Goal: Information Seeking & Learning: Check status

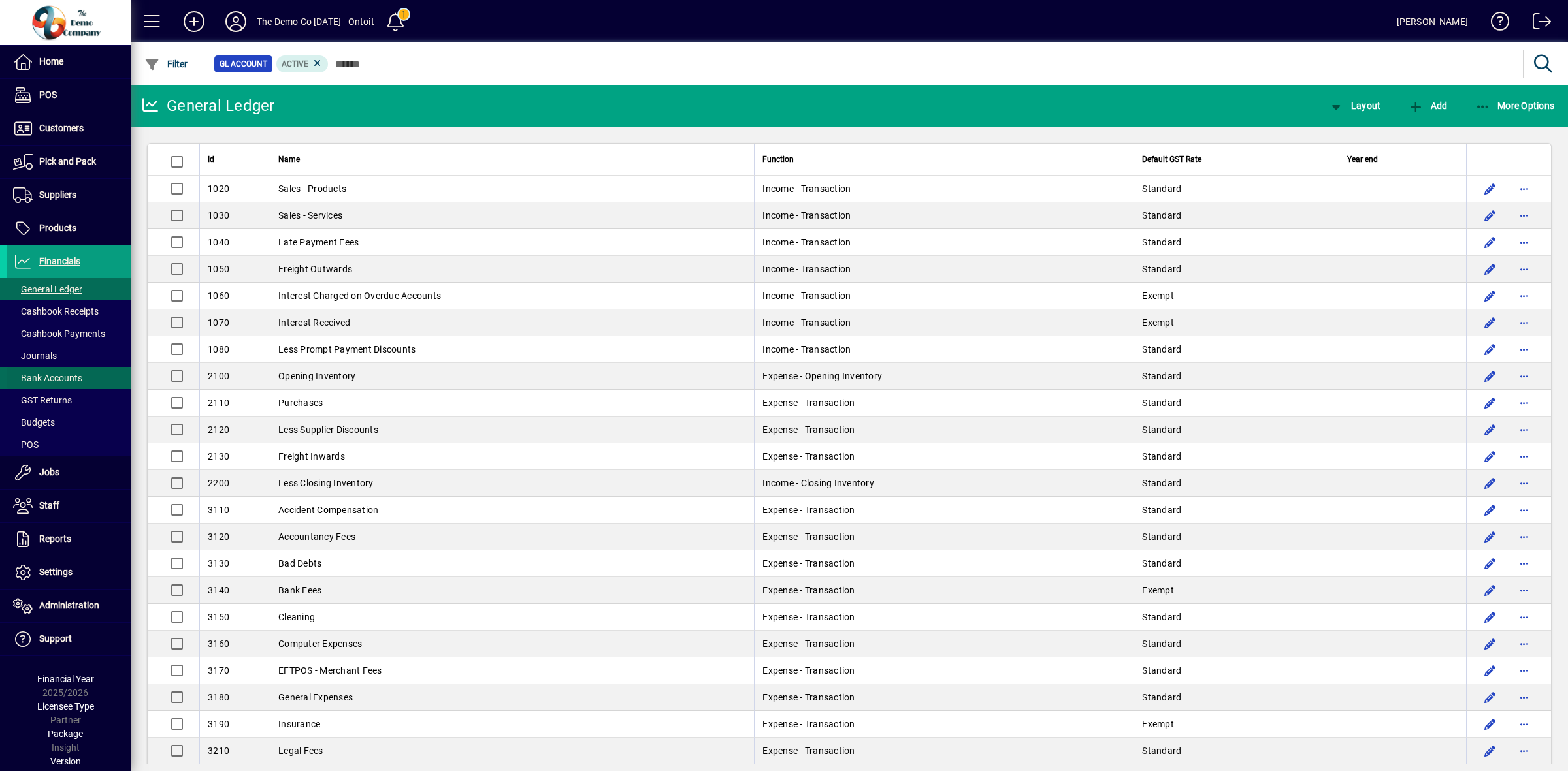
click at [62, 376] on span "Bank Accounts" at bounding box center [48, 378] width 70 height 10
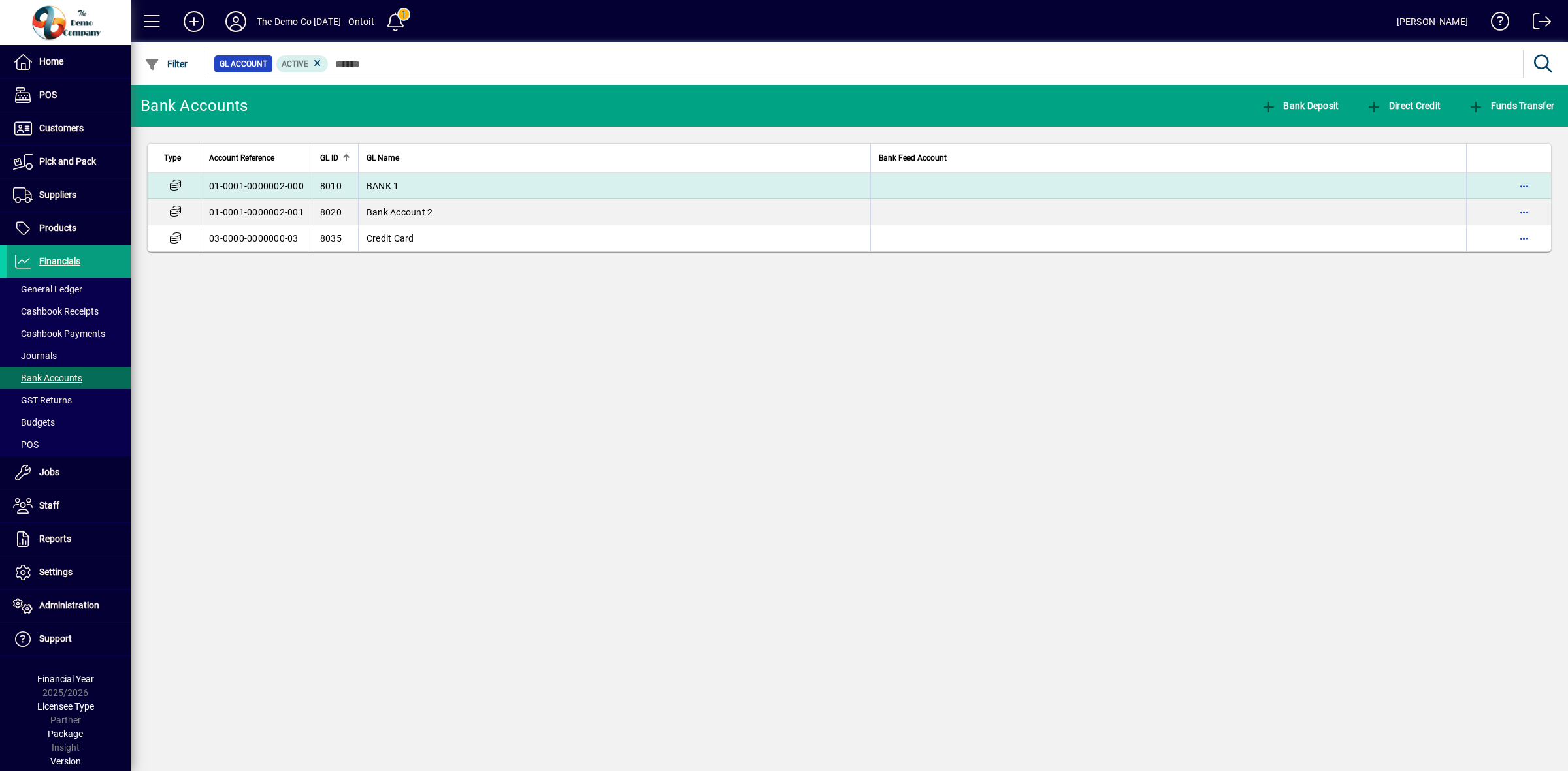
click at [384, 181] on span "BANK 1" at bounding box center [383, 186] width 32 height 10
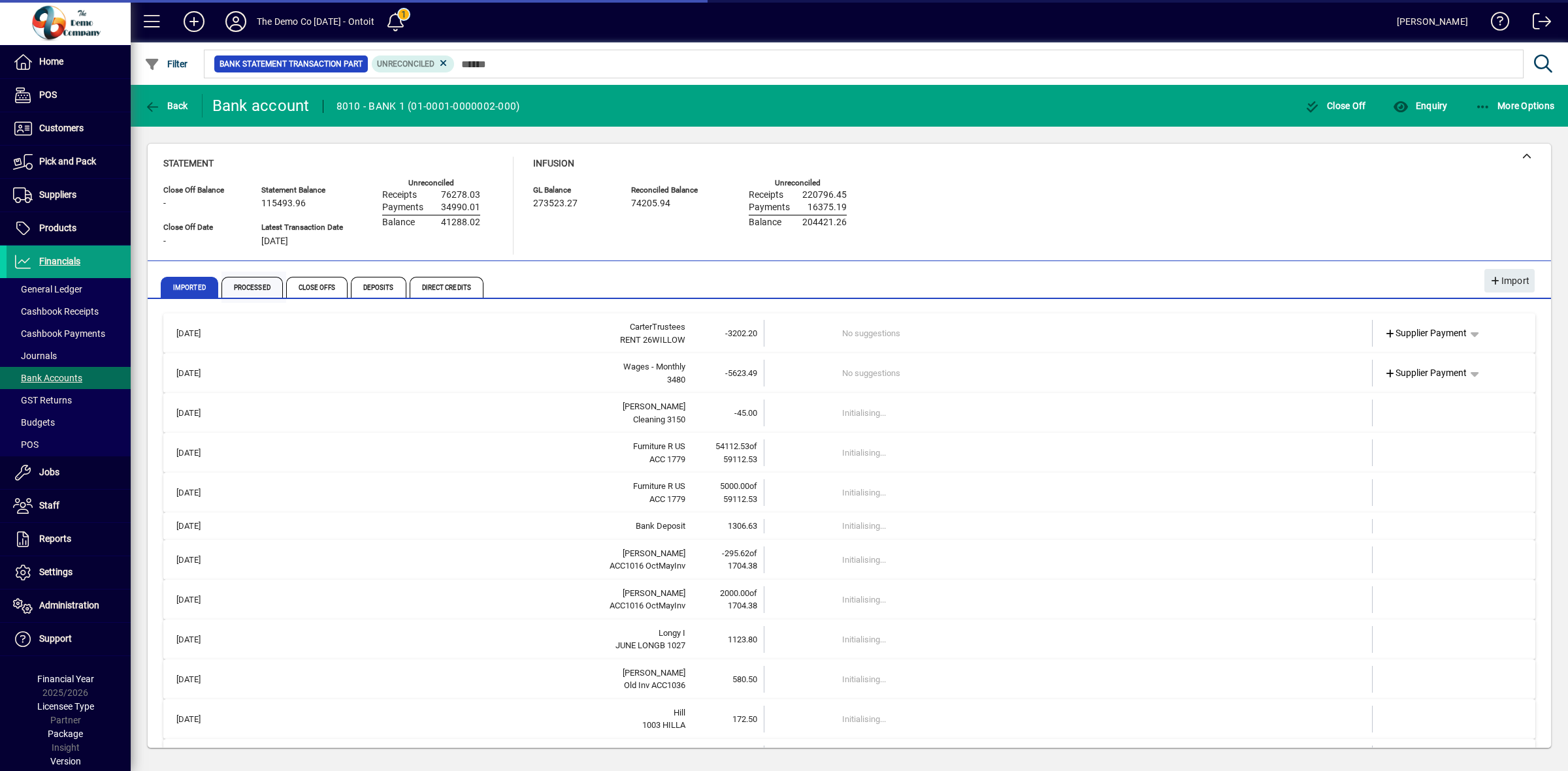
click at [259, 291] on span "Processed" at bounding box center [252, 287] width 61 height 21
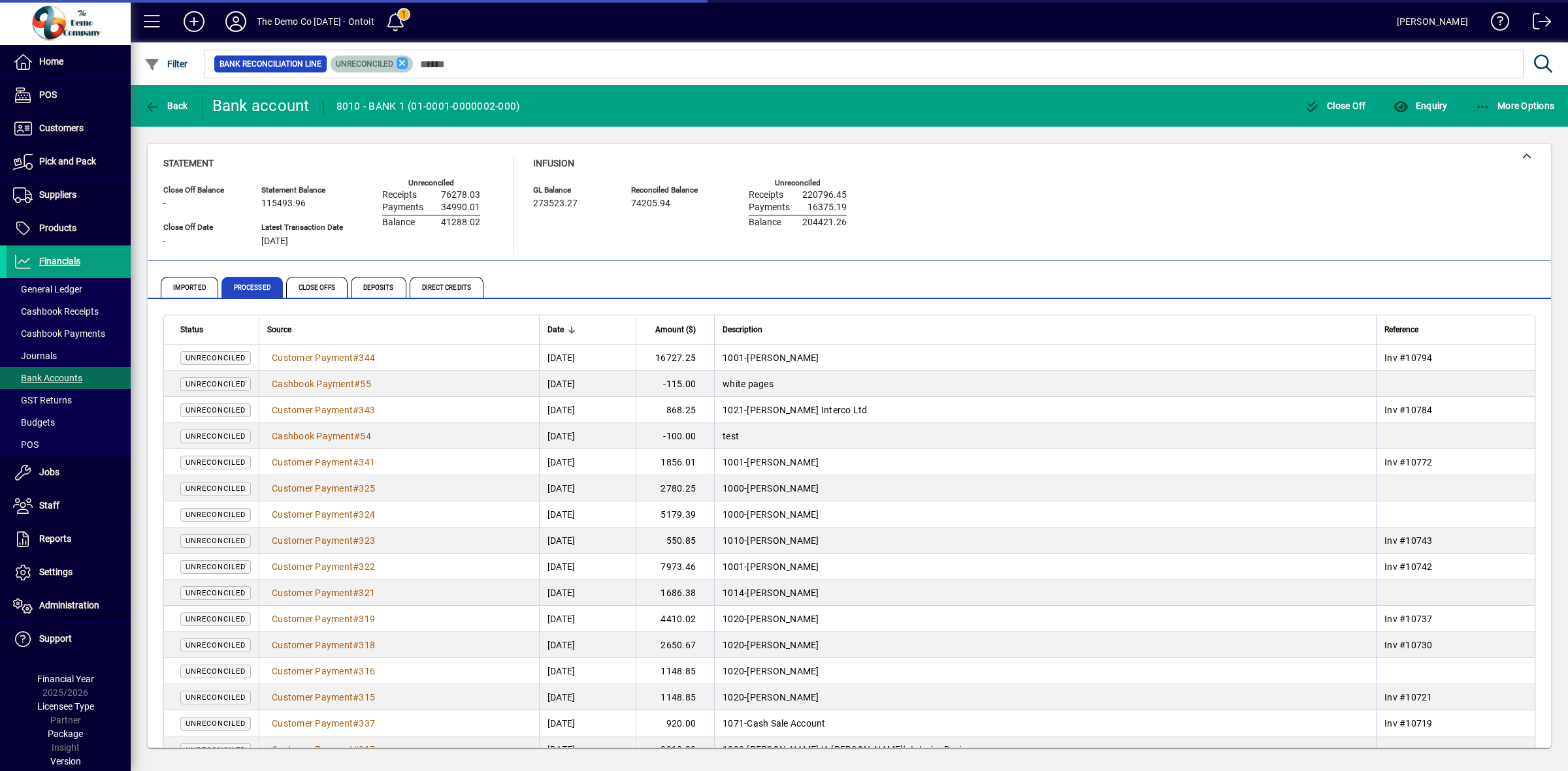
click at [400, 63] on icon at bounding box center [402, 64] width 12 height 12
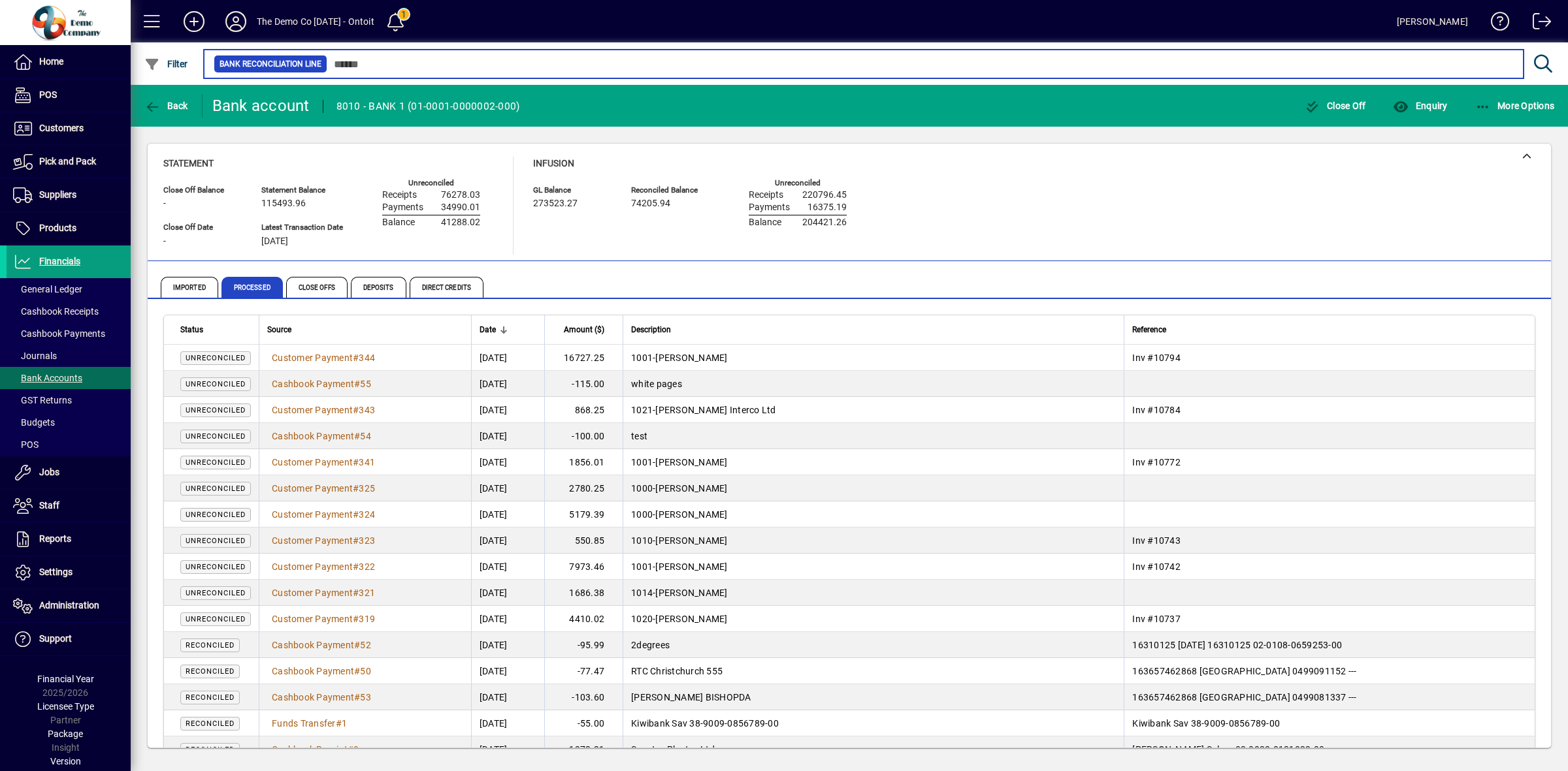
scroll to position [81, 0]
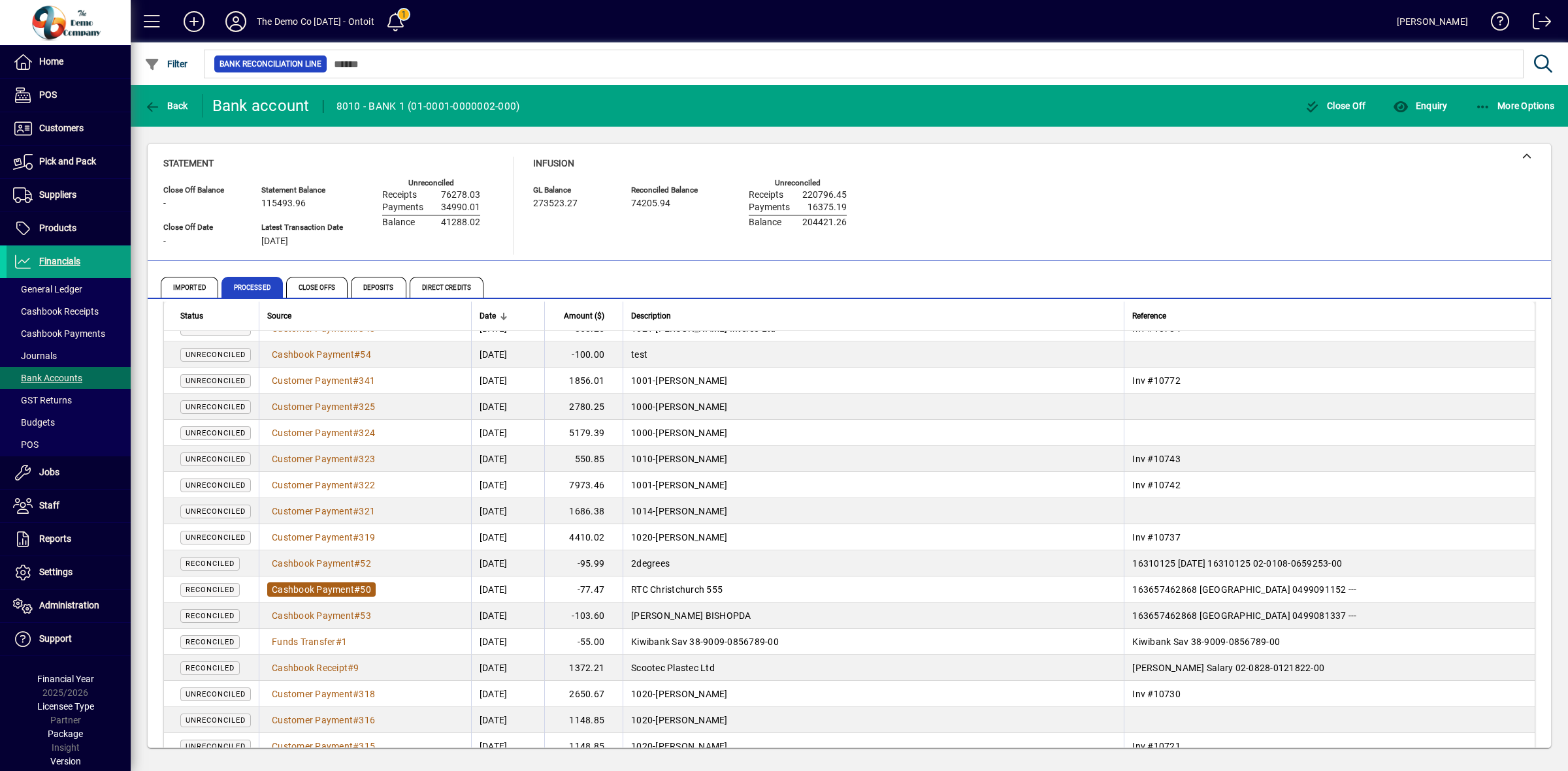
click at [331, 589] on span "Cashbook Payment" at bounding box center [312, 589] width 82 height 10
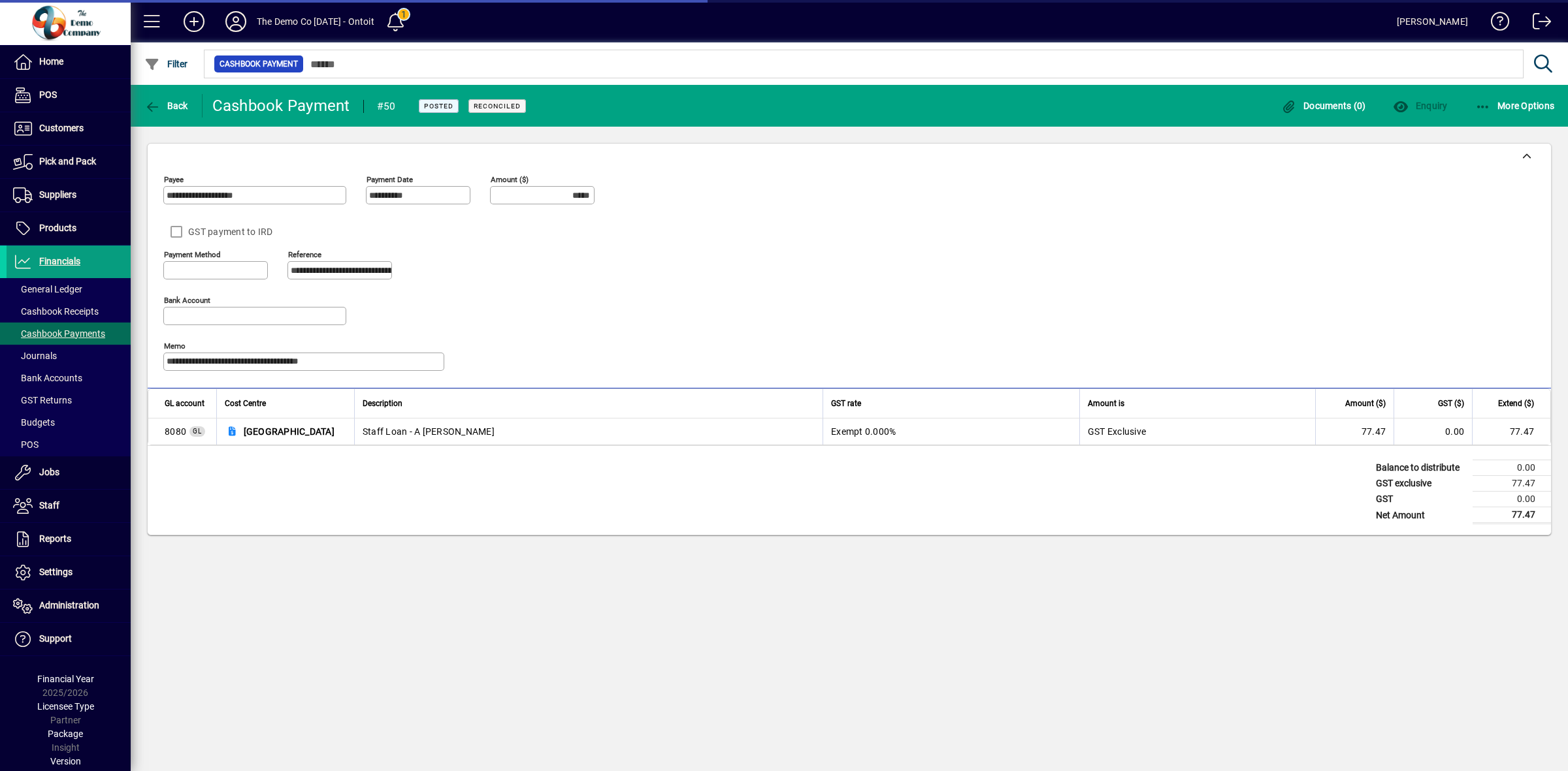
type input "**********"
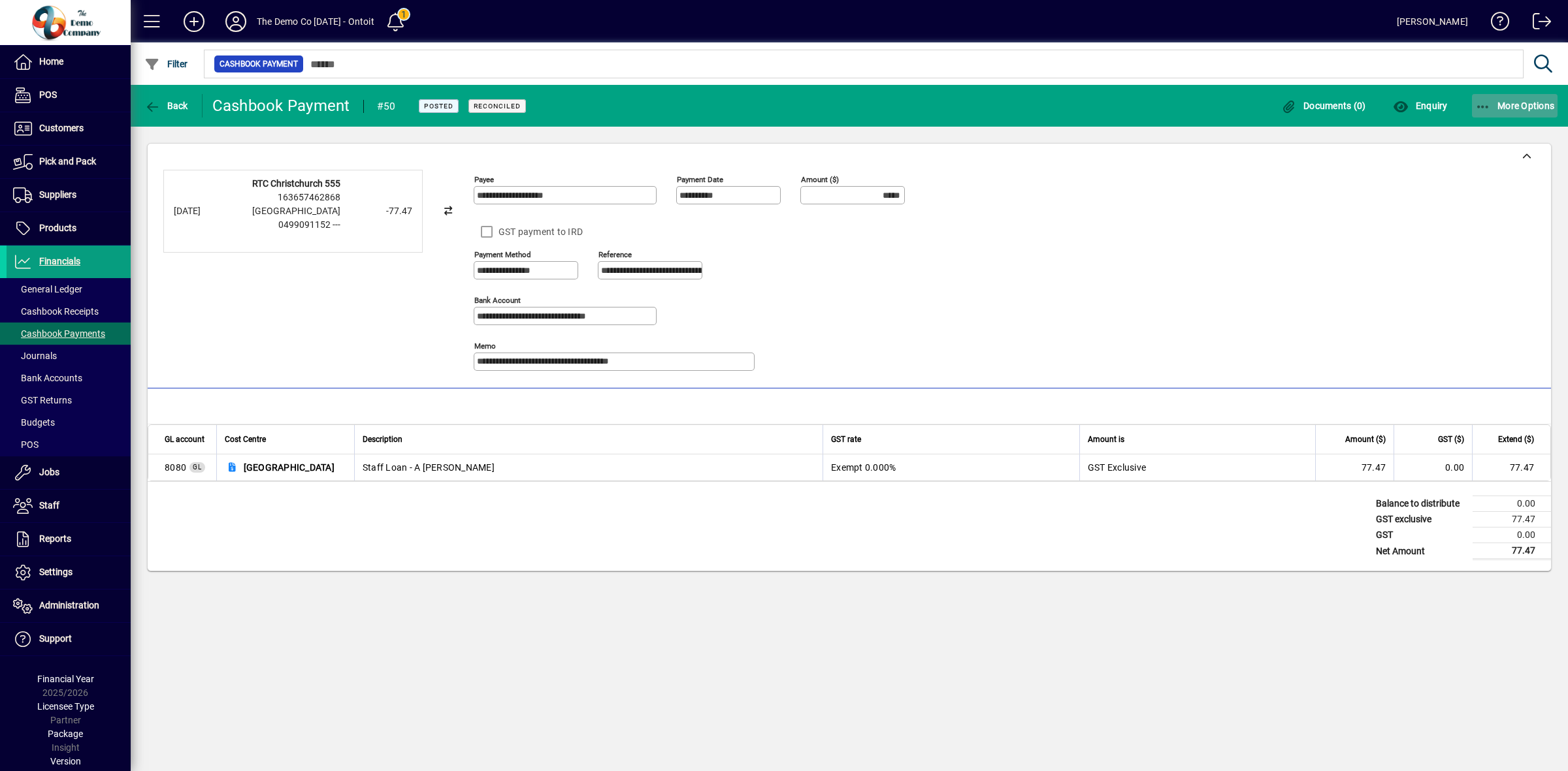
click at [1515, 106] on span "More Options" at bounding box center [1515, 106] width 80 height 10
click at [158, 106] on div at bounding box center [784, 385] width 1568 height 771
click at [161, 106] on span "Back" at bounding box center [166, 106] width 44 height 10
